Goal: Information Seeking & Learning: Learn about a topic

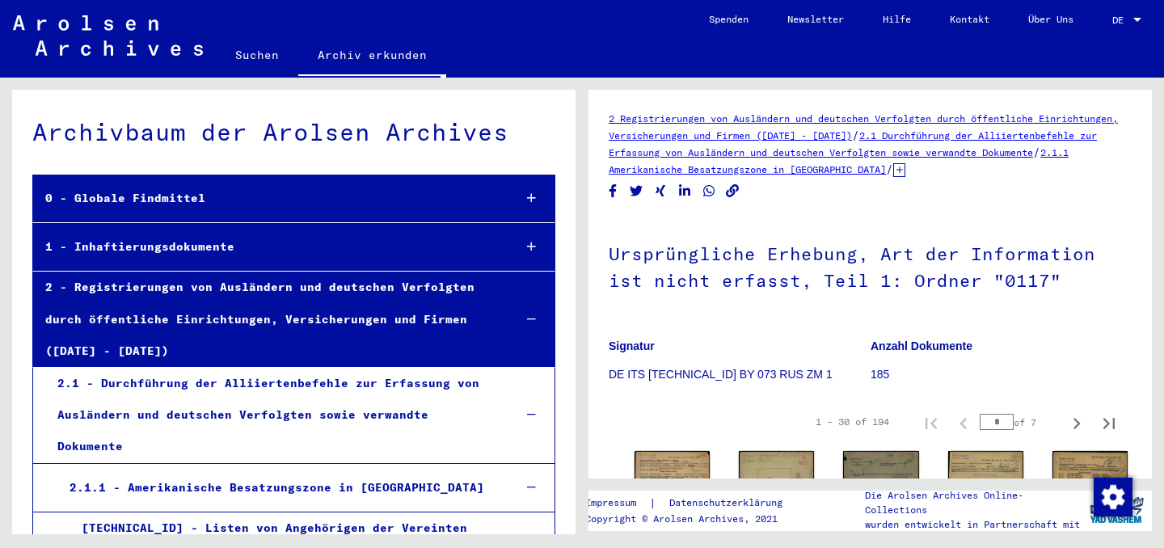
scroll to position [7060, 0]
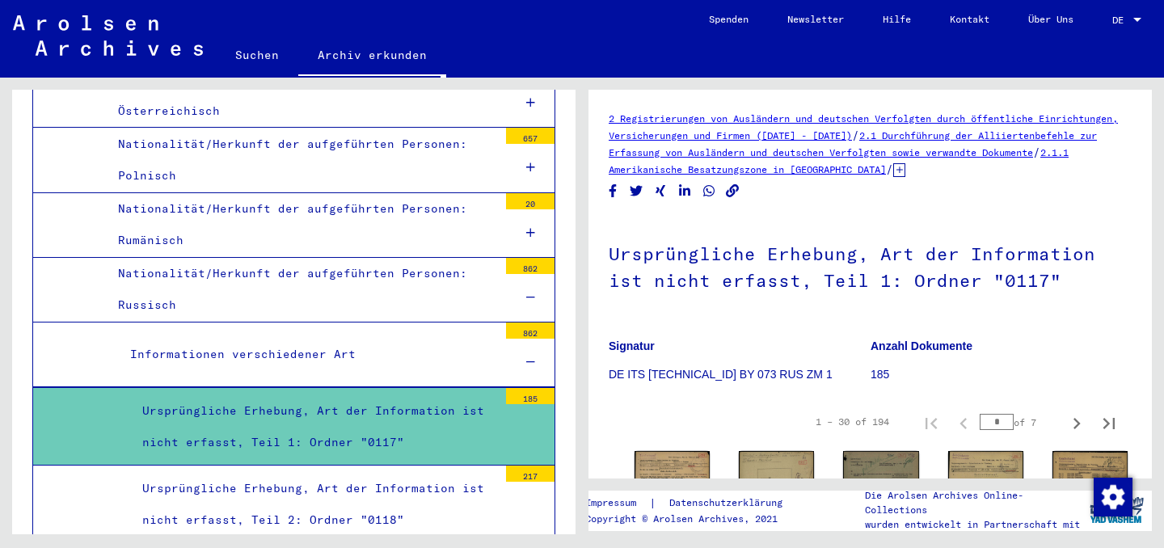
click at [613, 327] on figure "Signatur DE ITS [TECHNICAL_ID] BY 073 RUS ZM 1" at bounding box center [739, 363] width 261 height 73
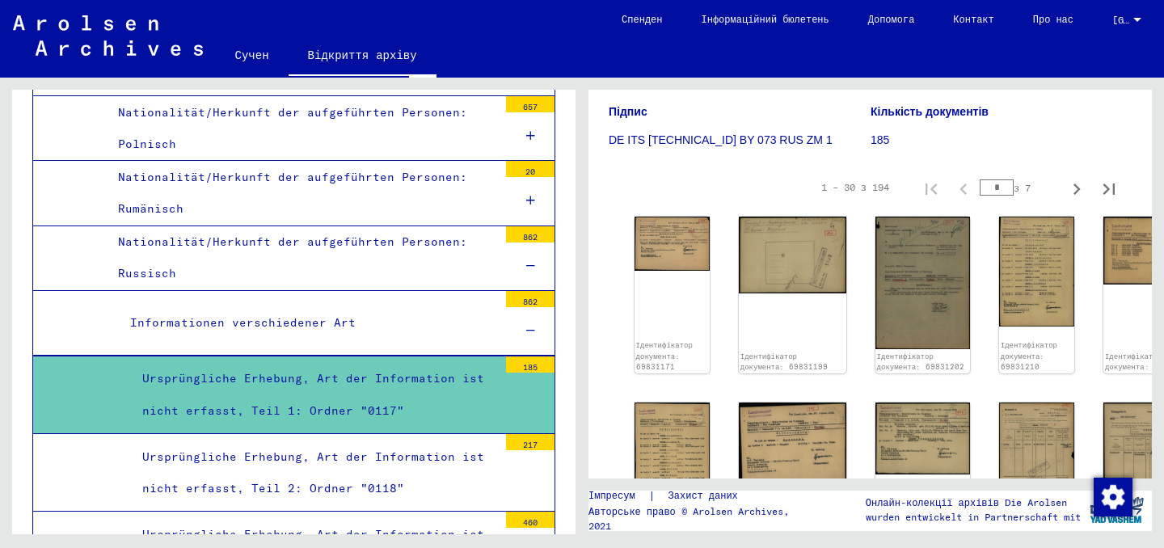
scroll to position [255, 0]
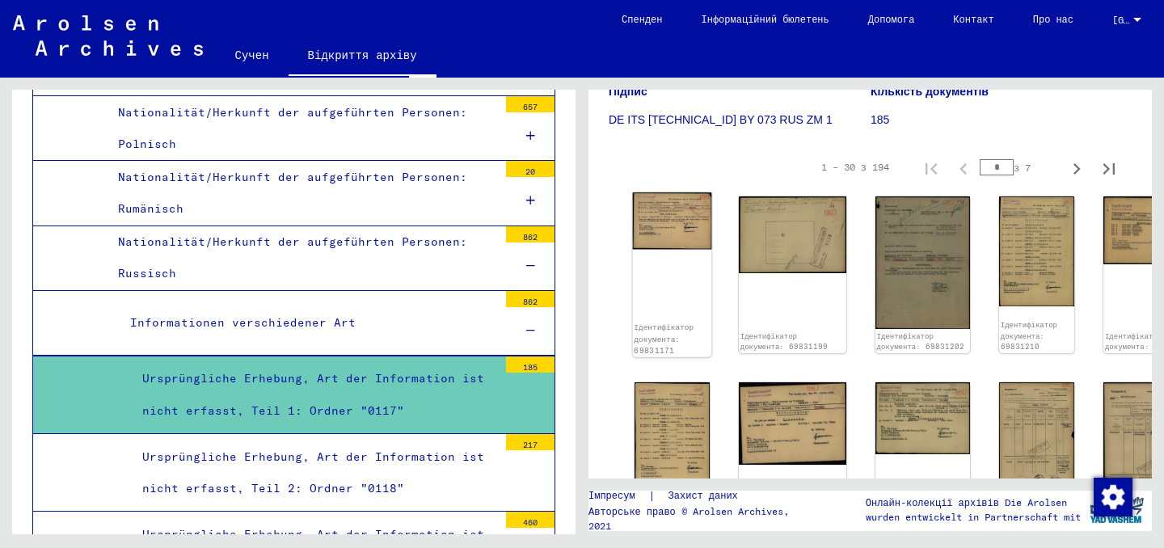
click at [665, 272] on div "Ідентифікатор документа: 69831171" at bounding box center [672, 274] width 79 height 165
click at [665, 224] on img at bounding box center [672, 220] width 79 height 57
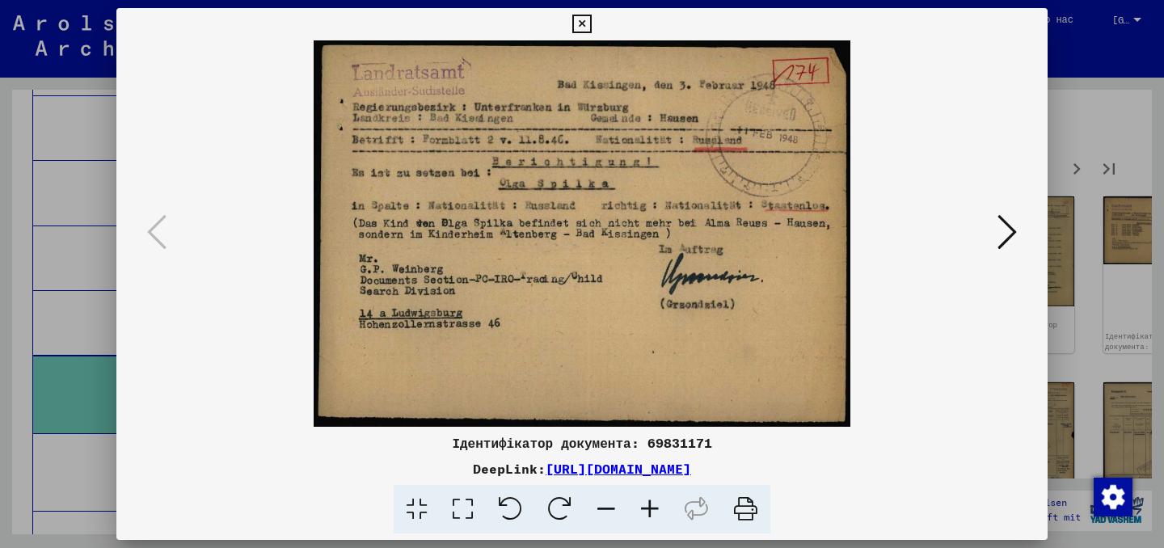
click at [1001, 242] on icon at bounding box center [1007, 232] width 19 height 39
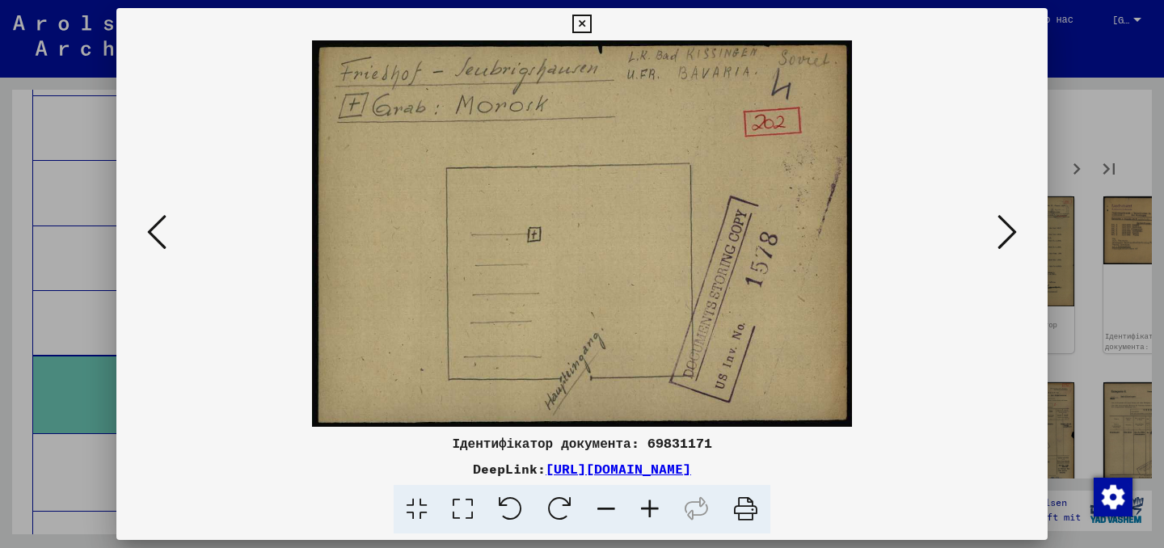
click at [1001, 242] on icon at bounding box center [1007, 232] width 19 height 39
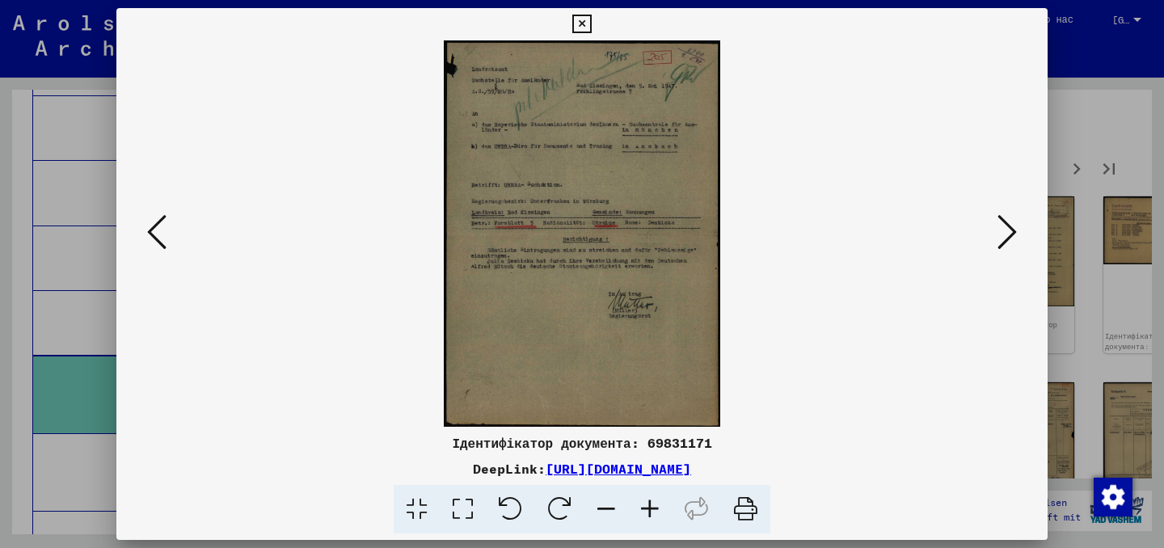
click at [1001, 242] on icon at bounding box center [1007, 232] width 19 height 39
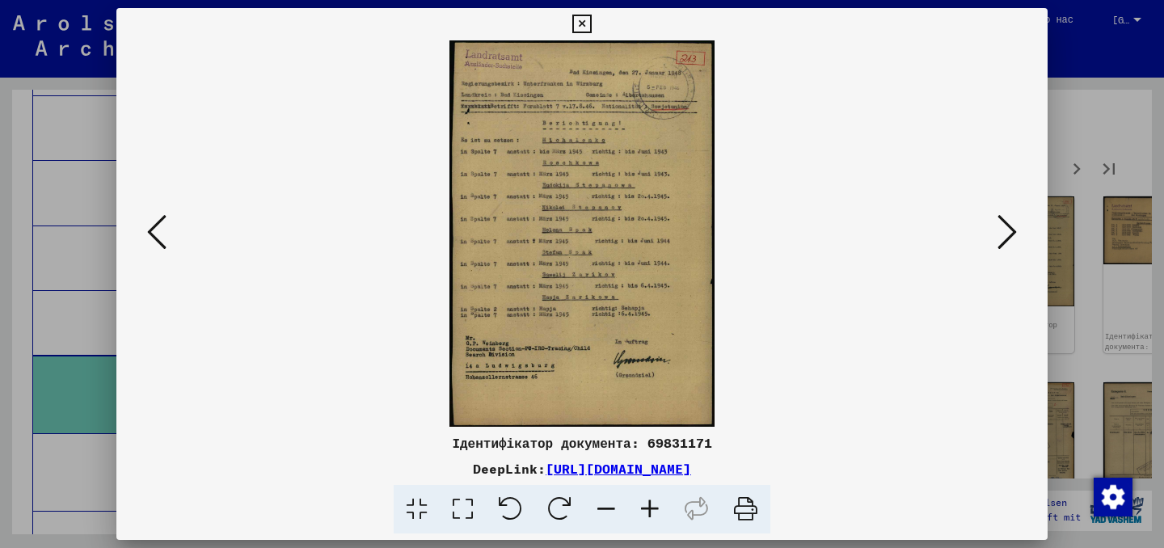
click at [1001, 242] on icon at bounding box center [1007, 232] width 19 height 39
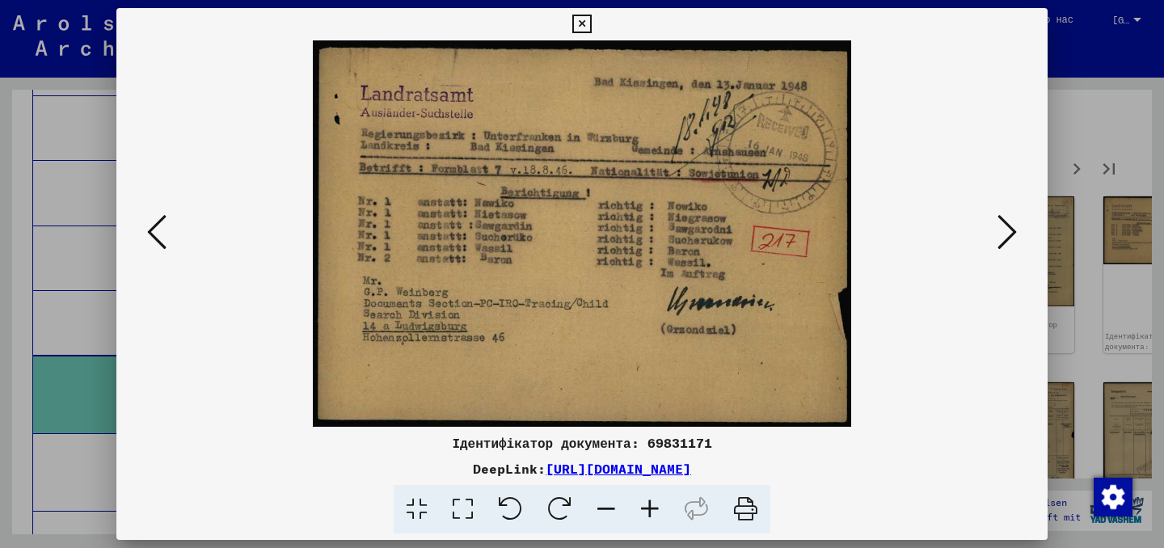
click at [1001, 242] on icon at bounding box center [1007, 232] width 19 height 39
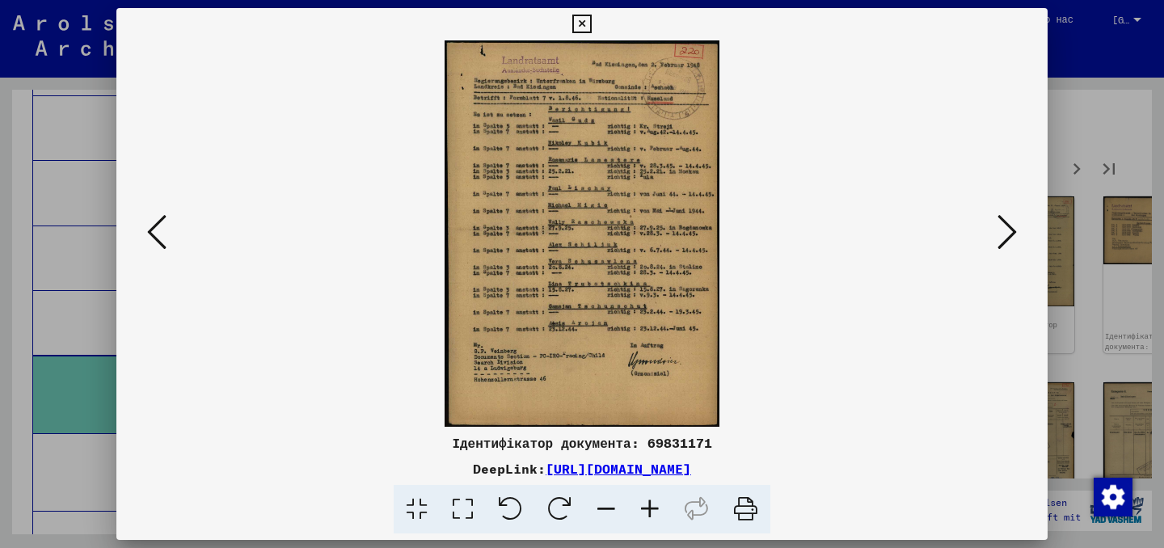
click at [1001, 242] on icon at bounding box center [1007, 232] width 19 height 39
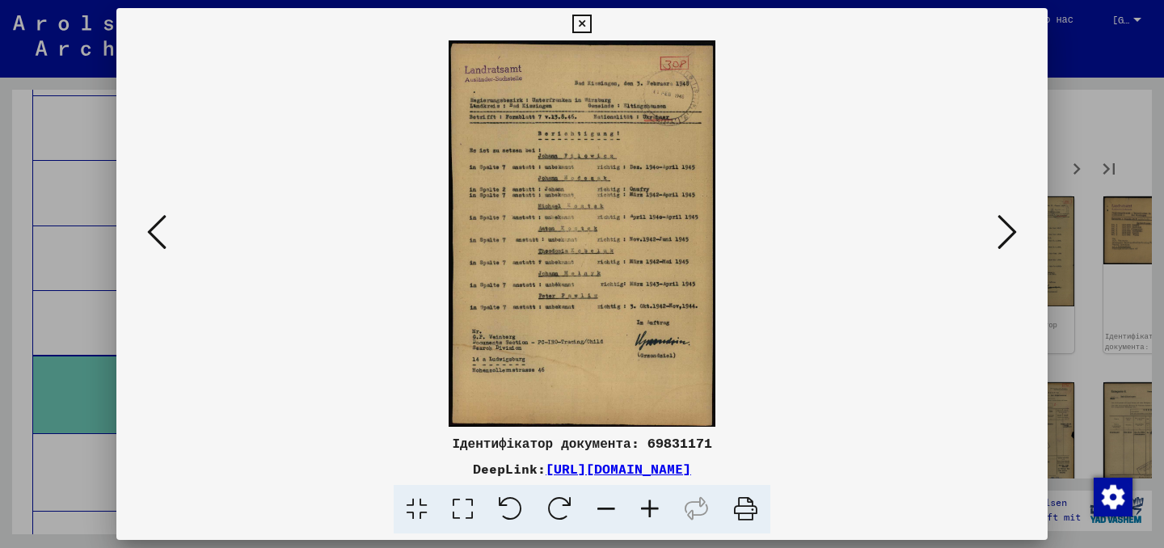
click at [1001, 242] on icon at bounding box center [1007, 232] width 19 height 39
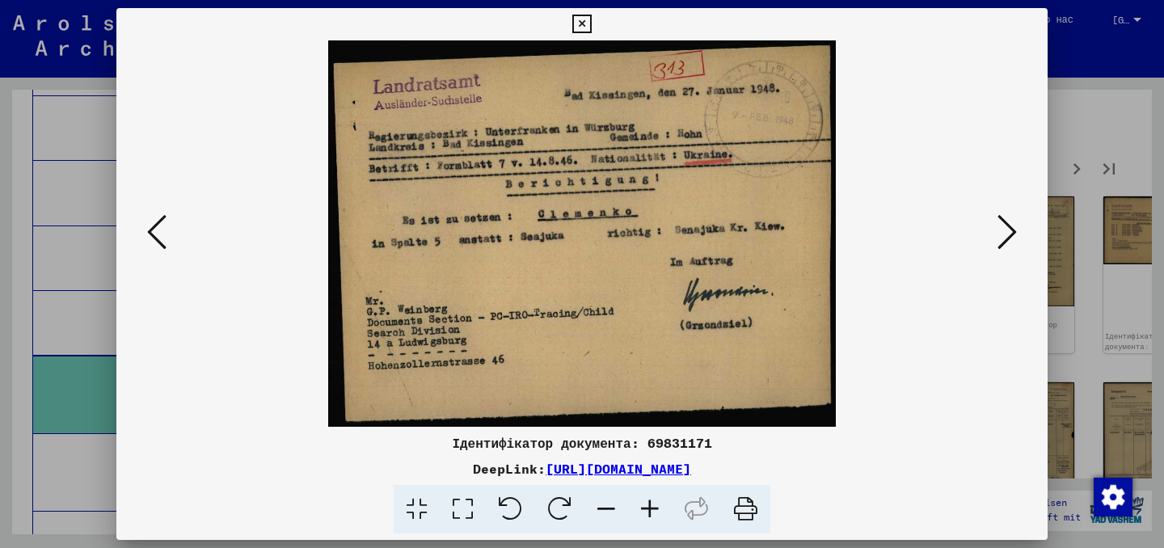
click at [1018, 232] on button at bounding box center [1007, 233] width 29 height 46
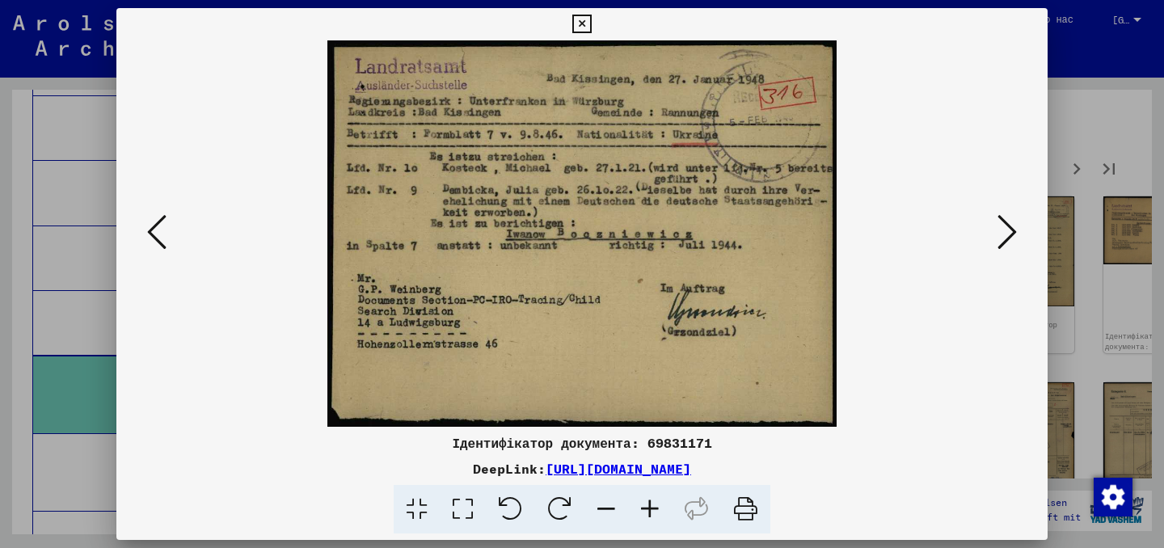
click at [1018, 232] on button at bounding box center [1007, 233] width 29 height 46
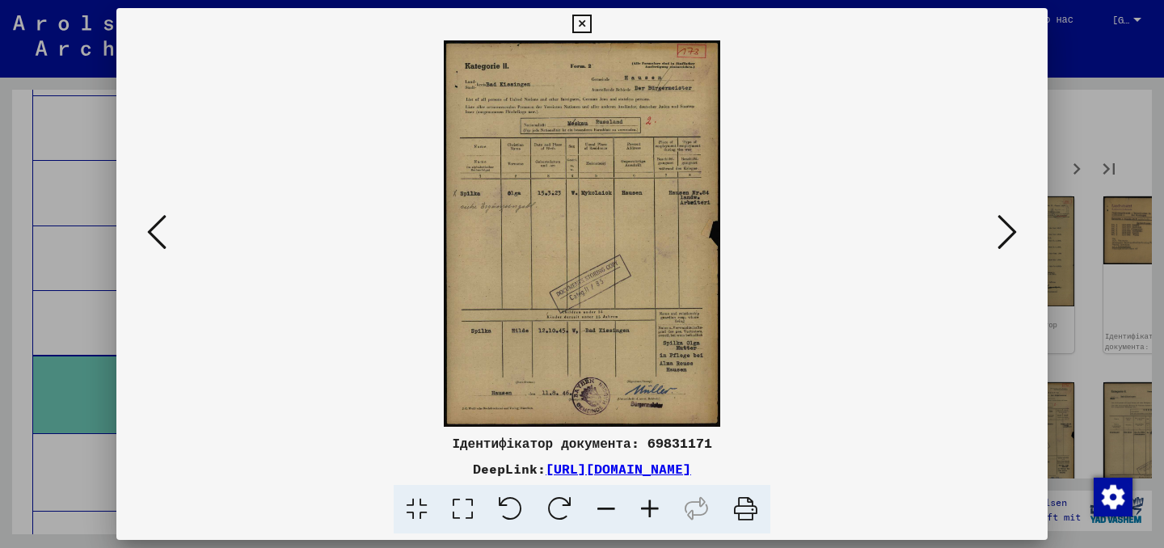
click at [1085, 109] on div at bounding box center [582, 274] width 1164 height 548
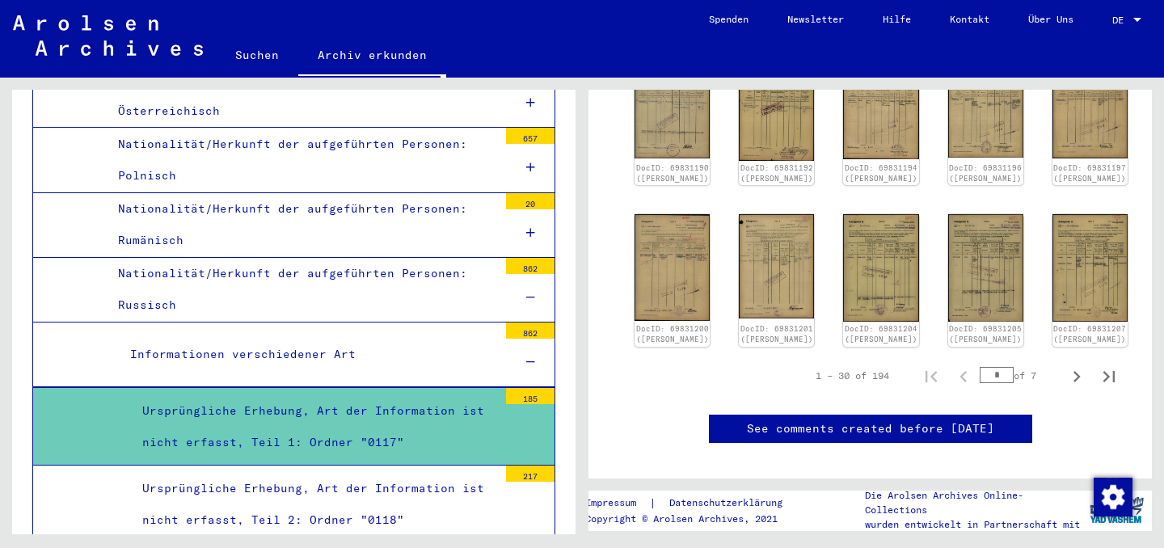
scroll to position [887, 0]
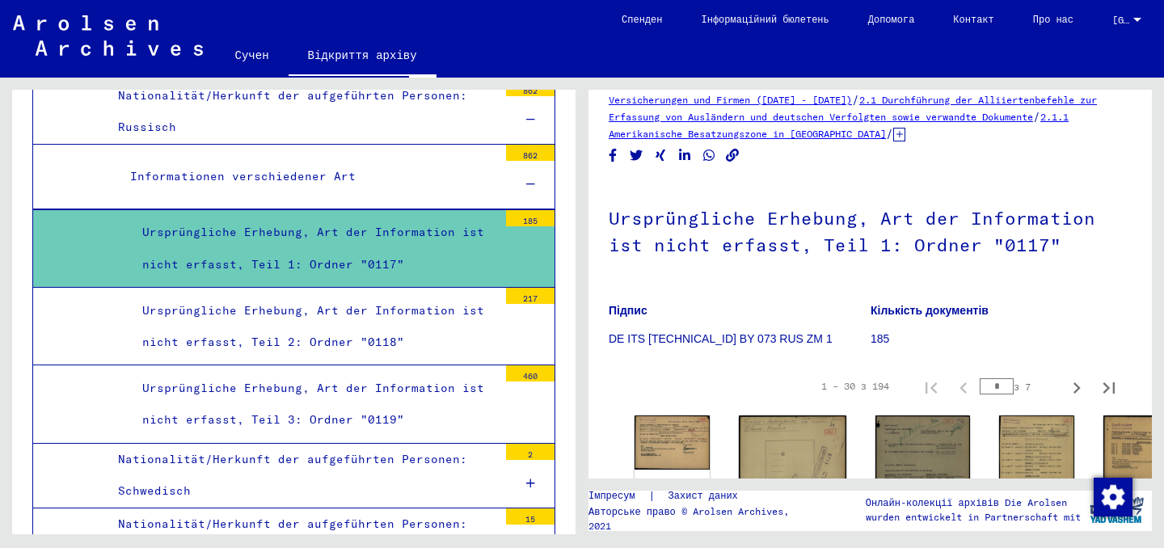
scroll to position [0, 0]
